Goal: Transaction & Acquisition: Register for event/course

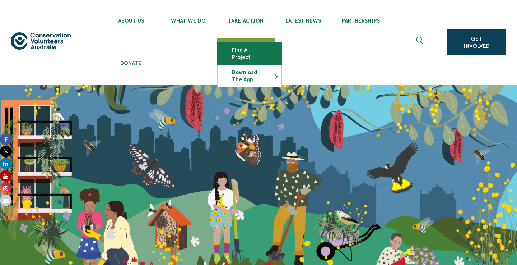
click at [250, 47] on link "Find a project" at bounding box center [250, 54] width 64 height 22
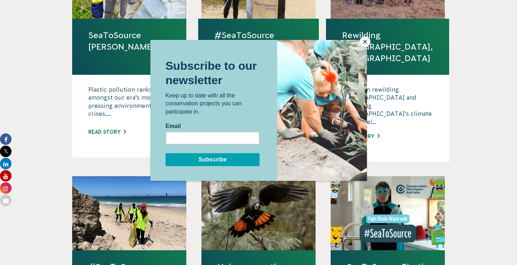
scroll to position [586, 0]
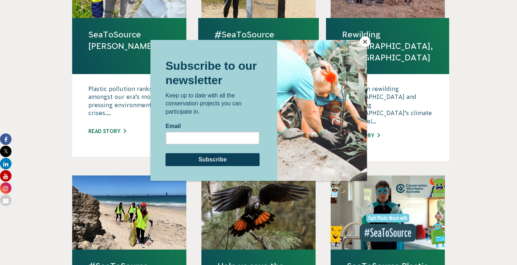
click at [41, 102] on div at bounding box center [258, 132] width 517 height 265
click at [366, 40] on button "Close" at bounding box center [365, 41] width 11 height 11
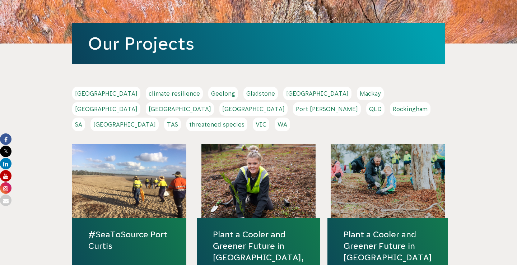
scroll to position [165, 0]
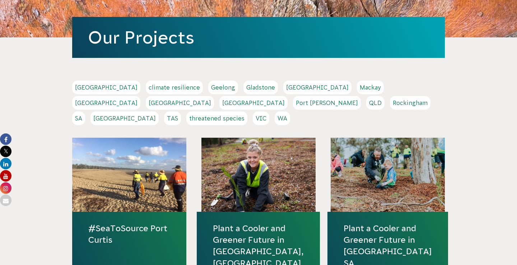
click at [214, 96] on link "[GEOGRAPHIC_DATA]" at bounding box center [180, 103] width 68 height 14
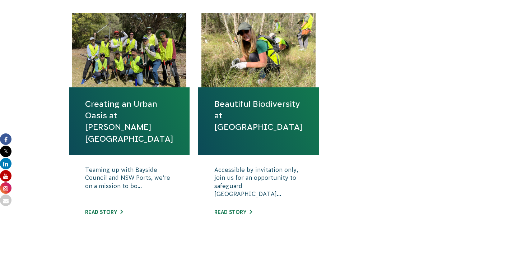
scroll to position [330, 0]
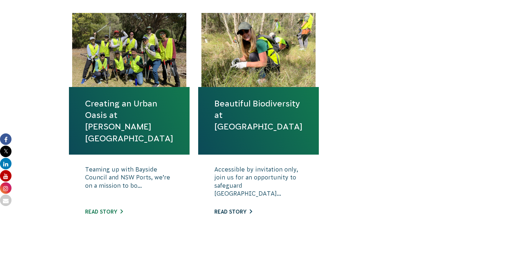
click at [237, 210] on link "Read story" at bounding box center [233, 212] width 38 height 6
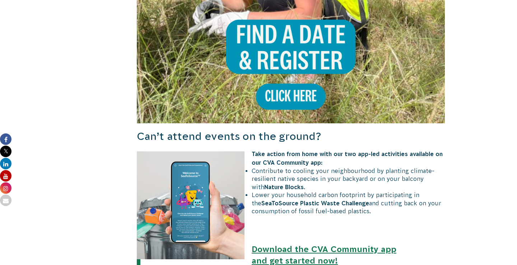
scroll to position [718, 0]
